Goal: Find specific page/section: Find specific page/section

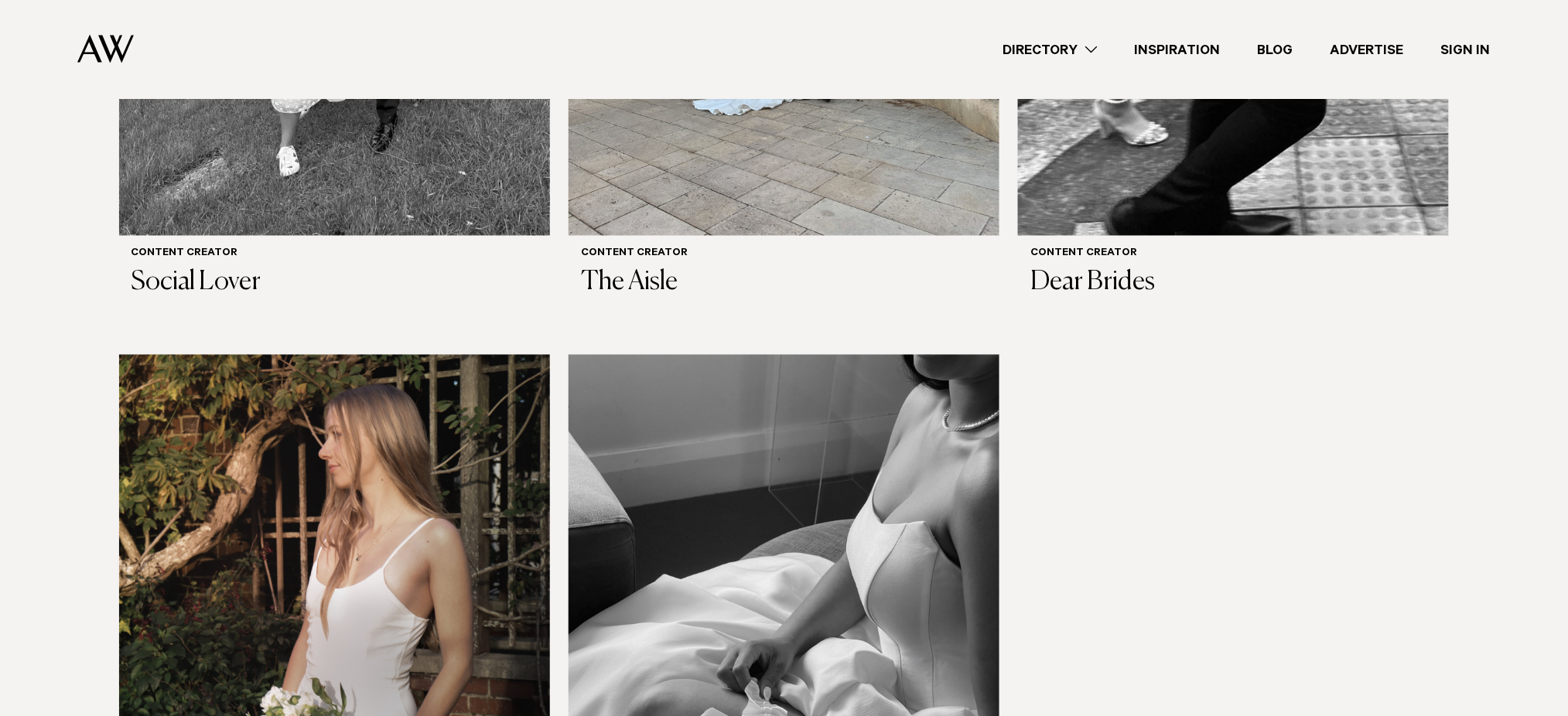
scroll to position [619, 0]
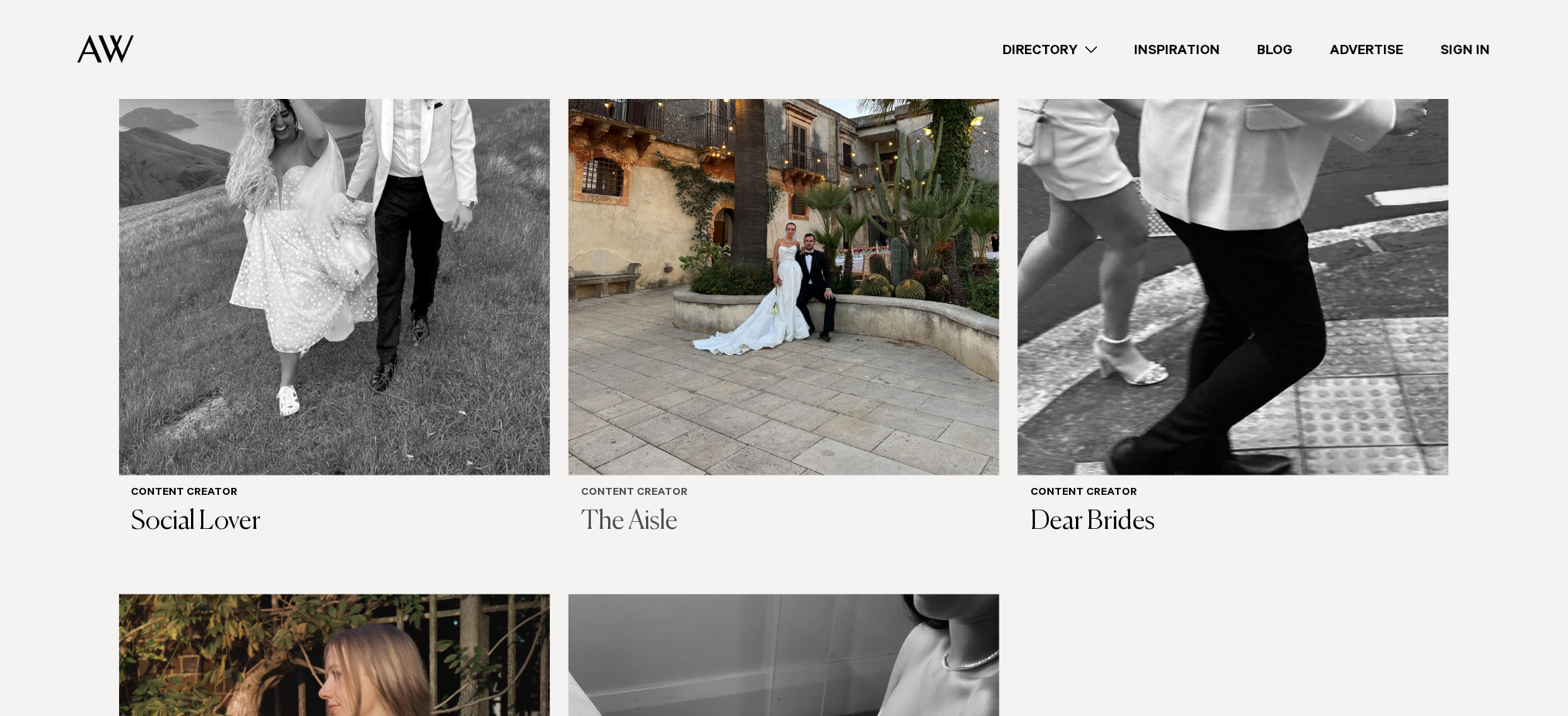
click at [707, 405] on img at bounding box center [784, 186] width 431 height 579
click at [261, 252] on img at bounding box center [334, 186] width 431 height 579
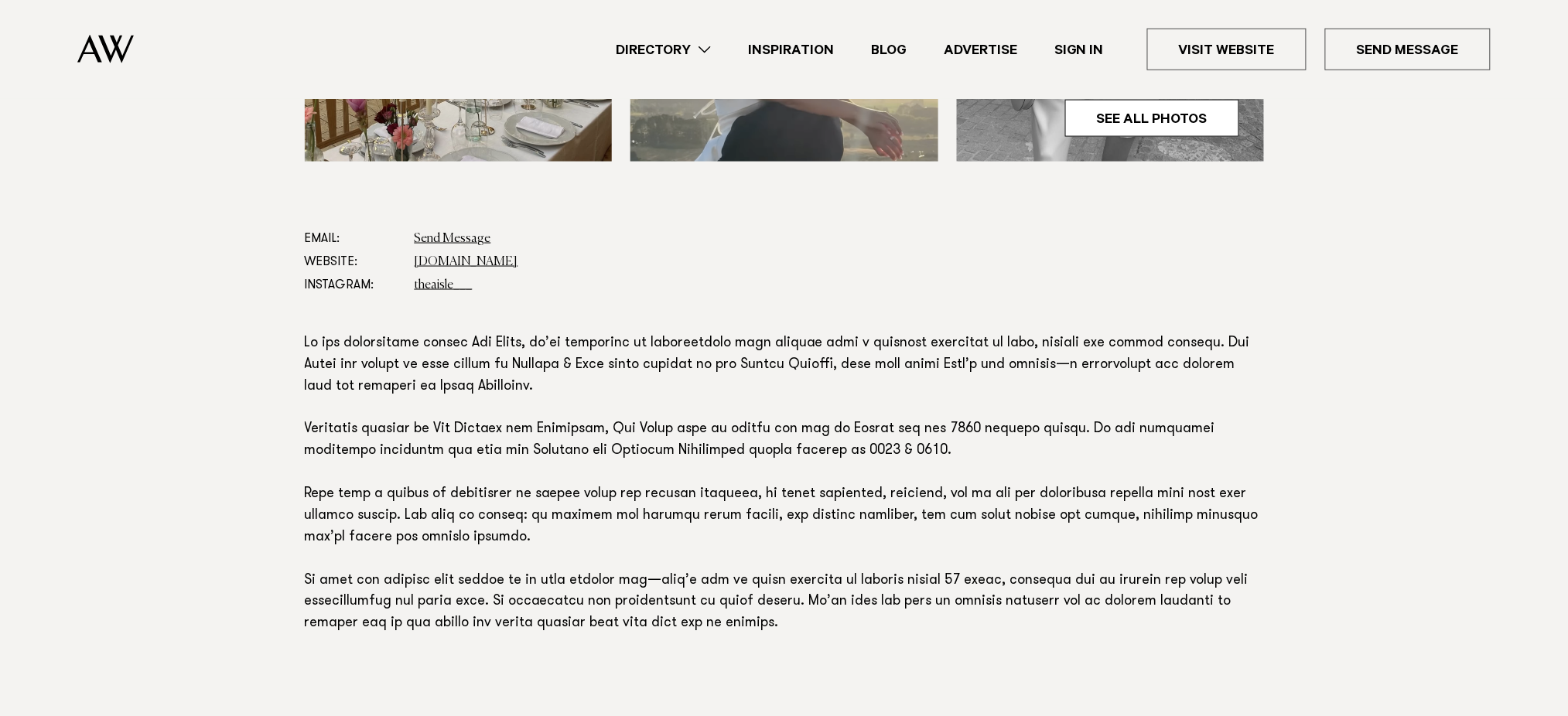
scroll to position [825, 0]
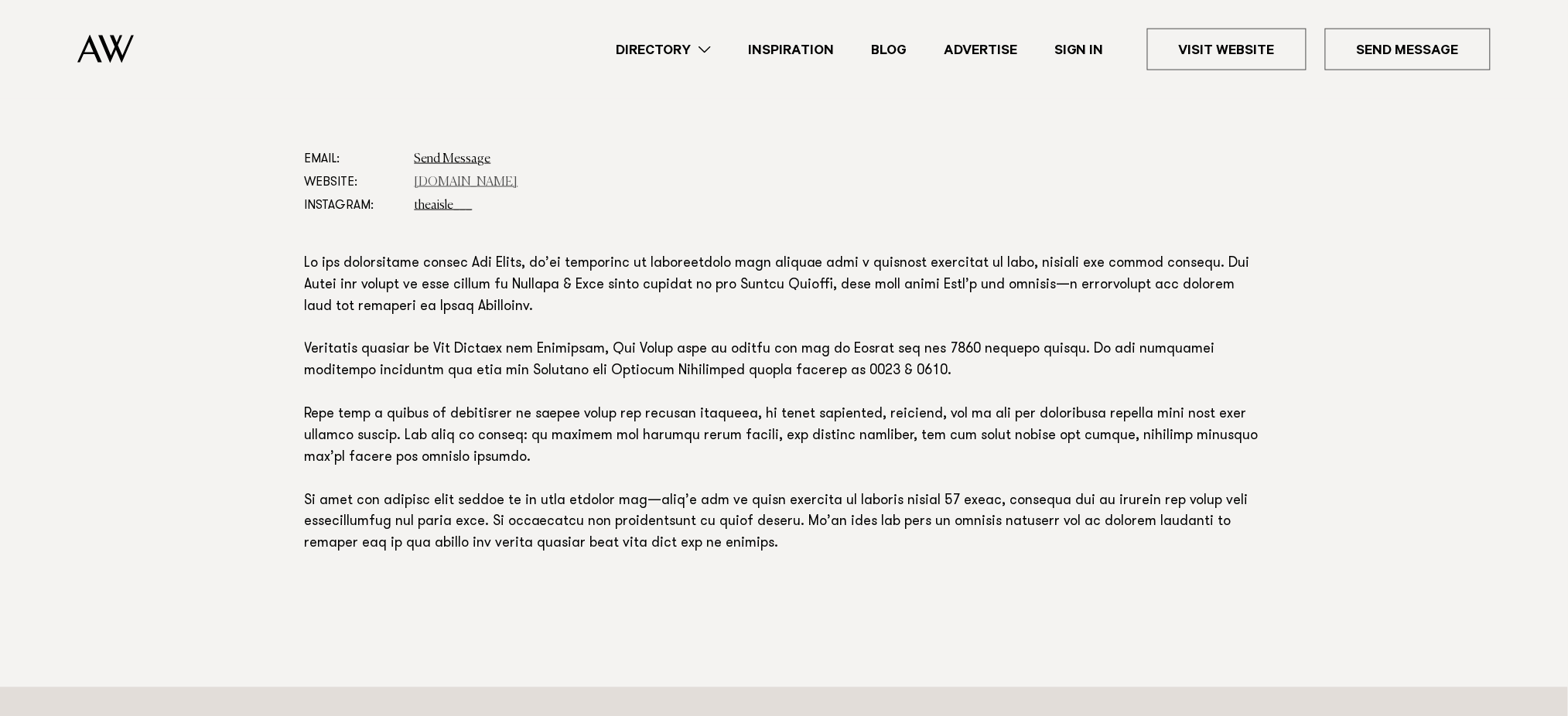
click at [494, 181] on link "www.theaisle.co.nz" at bounding box center [467, 182] width 104 height 12
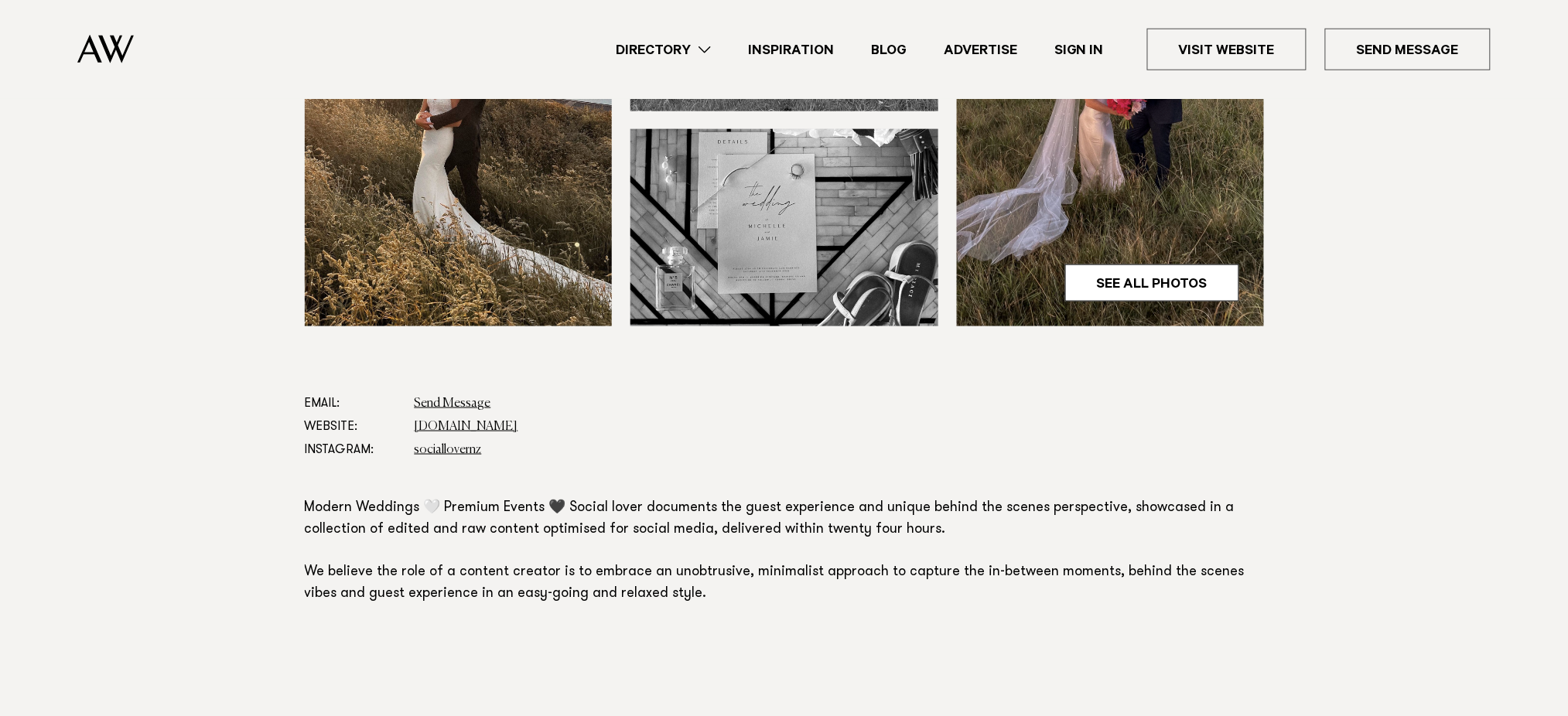
scroll to position [825, 0]
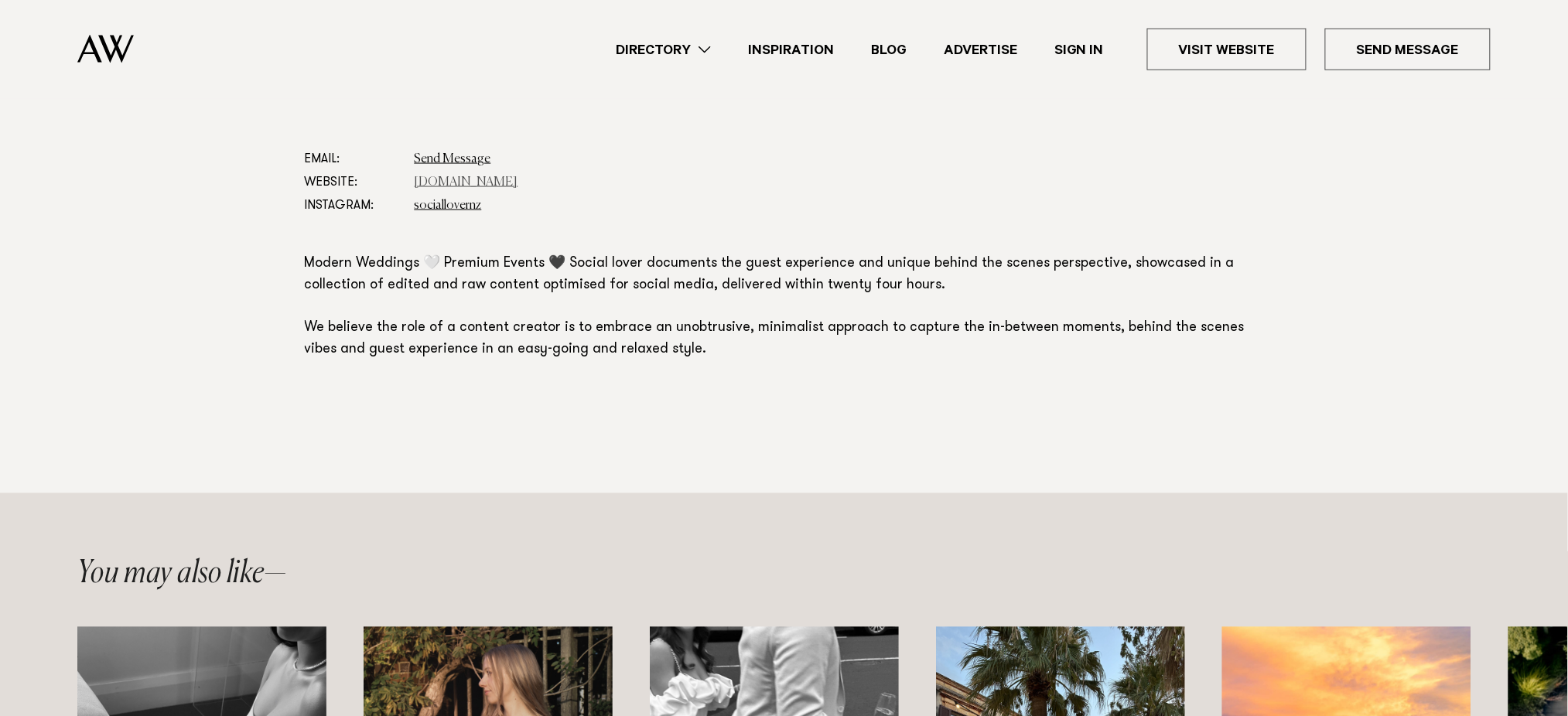
click at [500, 180] on link "[DOMAIN_NAME]" at bounding box center [467, 182] width 104 height 12
